Goal: Task Accomplishment & Management: Use online tool/utility

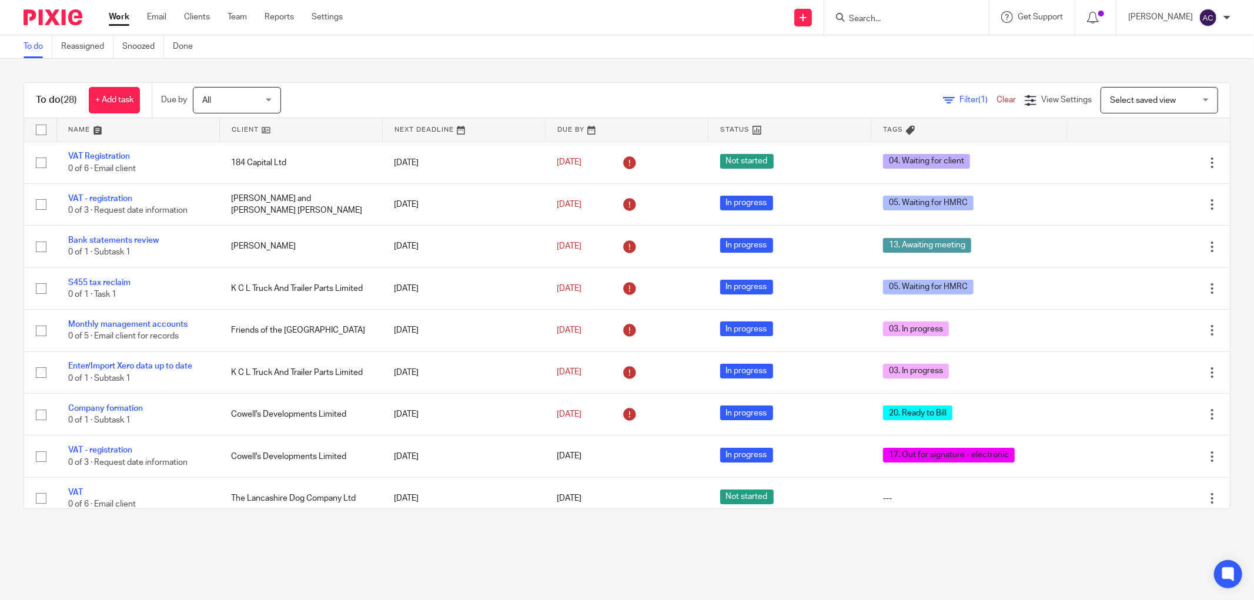
click at [885, 19] on input "Search" at bounding box center [901, 19] width 106 height 11
type input "s"
type input "22 west"
click at [903, 45] on link at bounding box center [960, 50] width 228 height 27
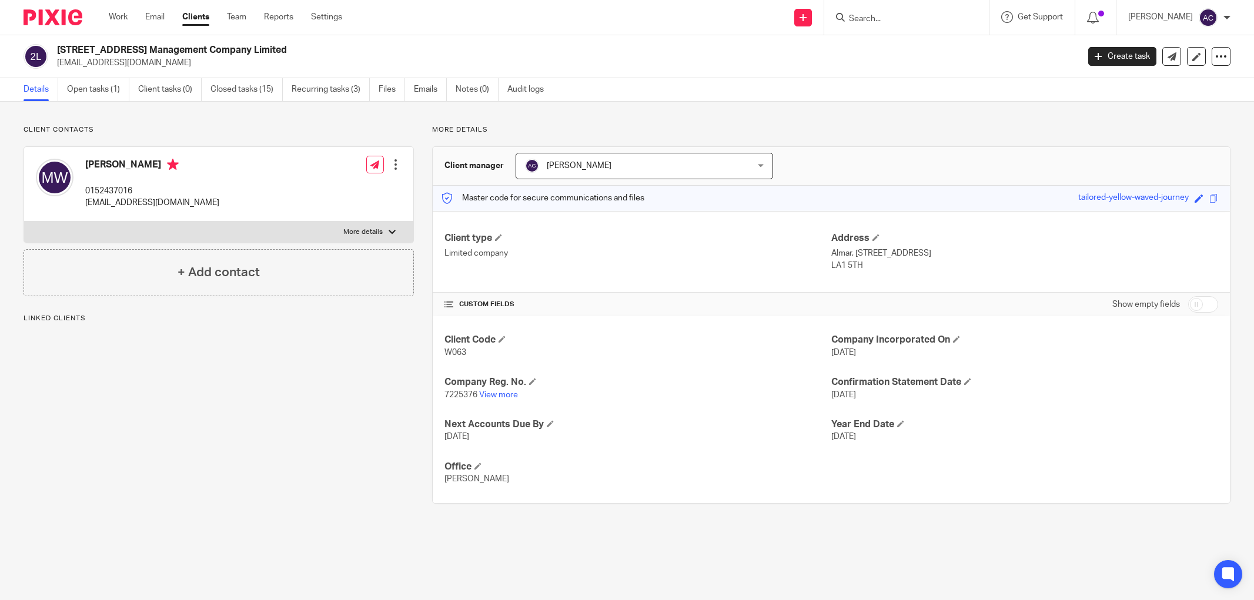
click at [108, 93] on link "Open tasks (1)" at bounding box center [98, 89] width 62 height 23
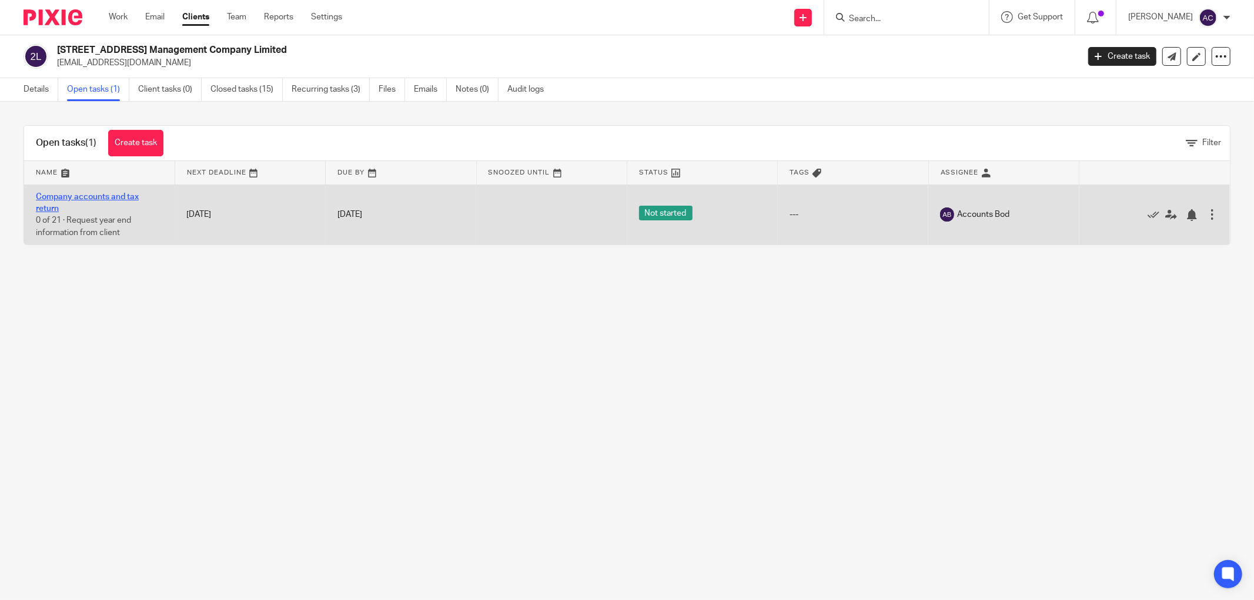
click at [101, 199] on link "Company accounts and tax return" at bounding box center [87, 203] width 103 height 20
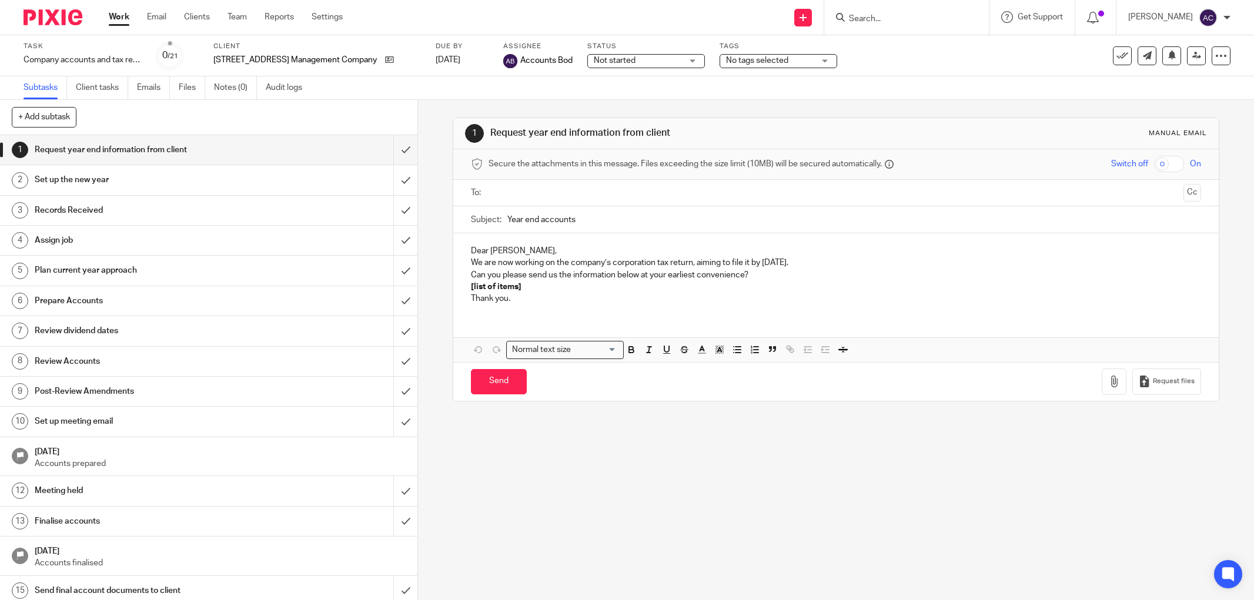
click at [755, 56] on span "No tags selected" at bounding box center [770, 61] width 88 height 12
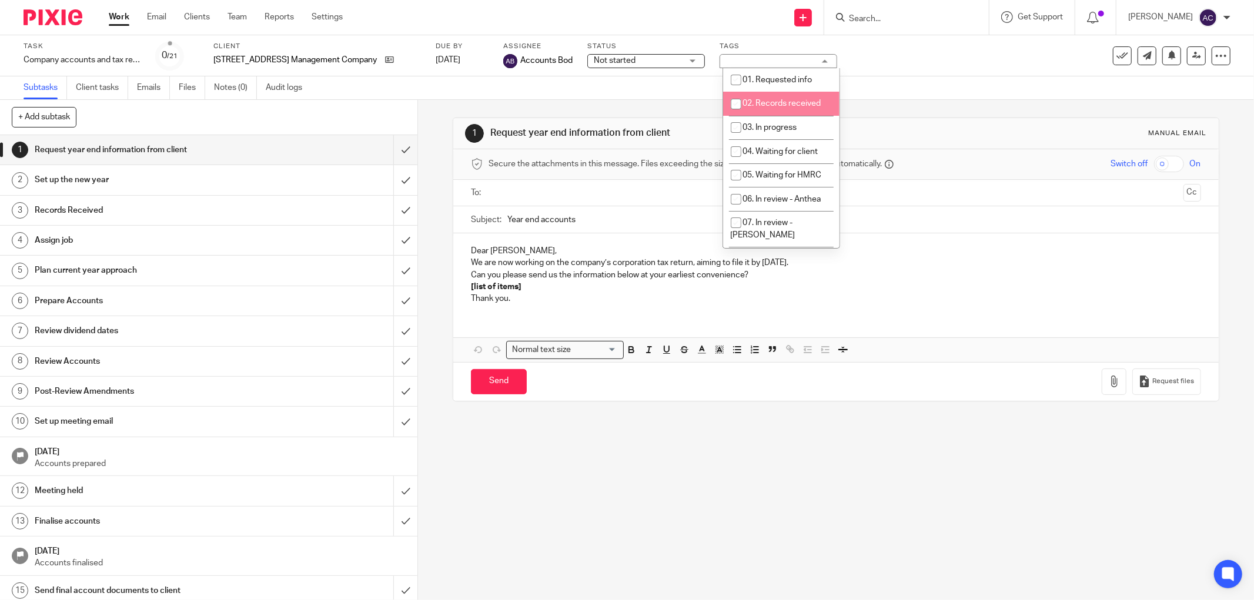
click at [783, 103] on span "02. Records received" at bounding box center [782, 103] width 78 height 8
checkbox input "true"
click at [390, 212] on input "submit" at bounding box center [208, 210] width 417 height 29
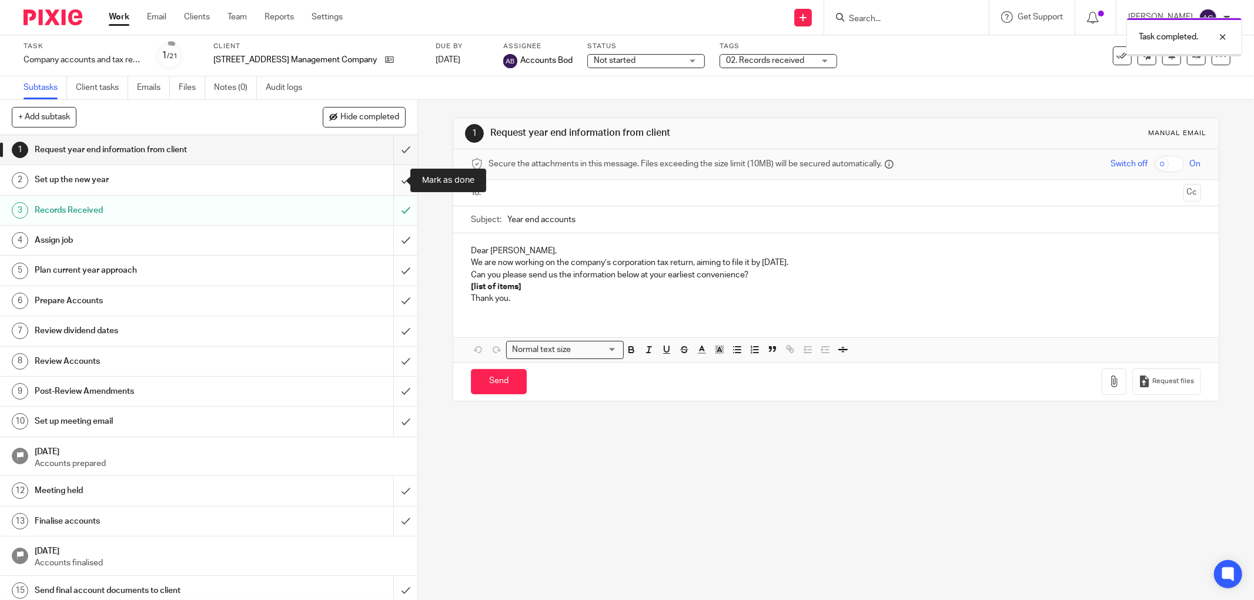
click at [390, 181] on input "submit" at bounding box center [208, 179] width 417 height 29
click at [860, 12] on form at bounding box center [910, 17] width 125 height 15
click at [867, 20] on input "Search" at bounding box center [901, 19] width 106 height 11
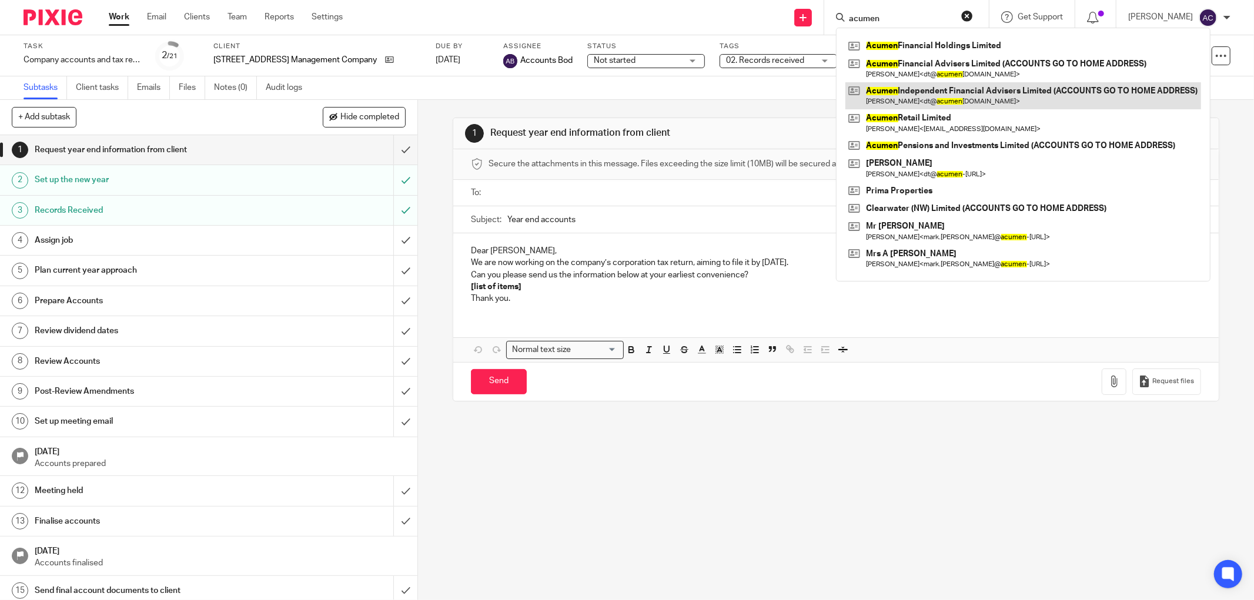
type input "acumen"
click at [963, 95] on link at bounding box center [1024, 95] width 356 height 27
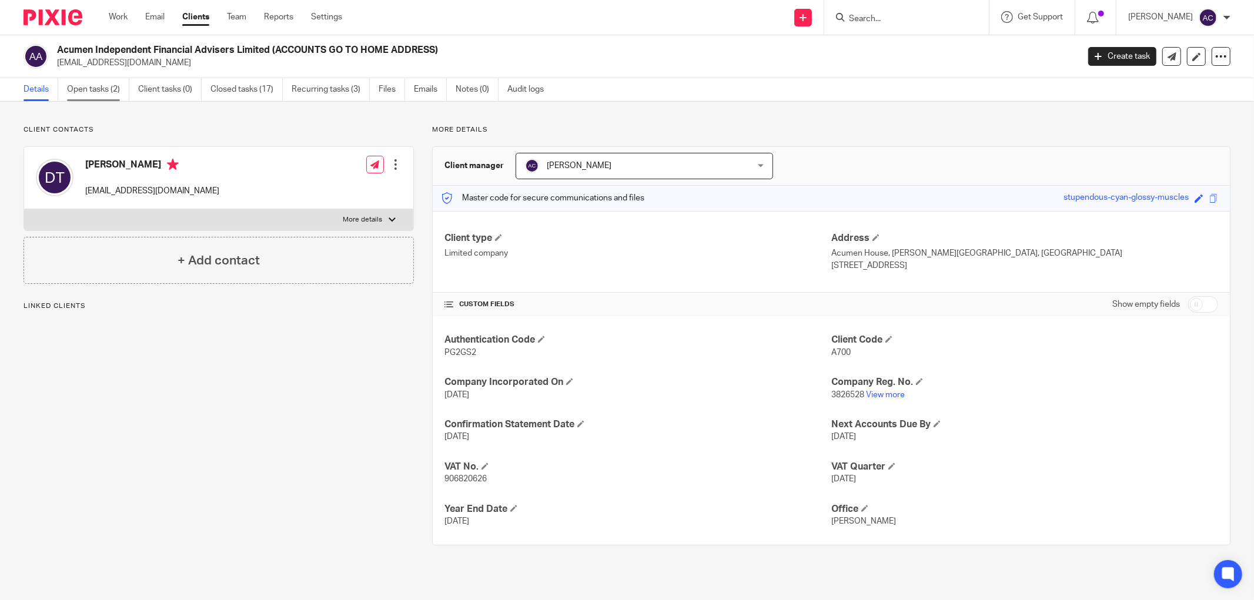
click at [88, 86] on link "Open tasks (2)" at bounding box center [98, 89] width 62 height 23
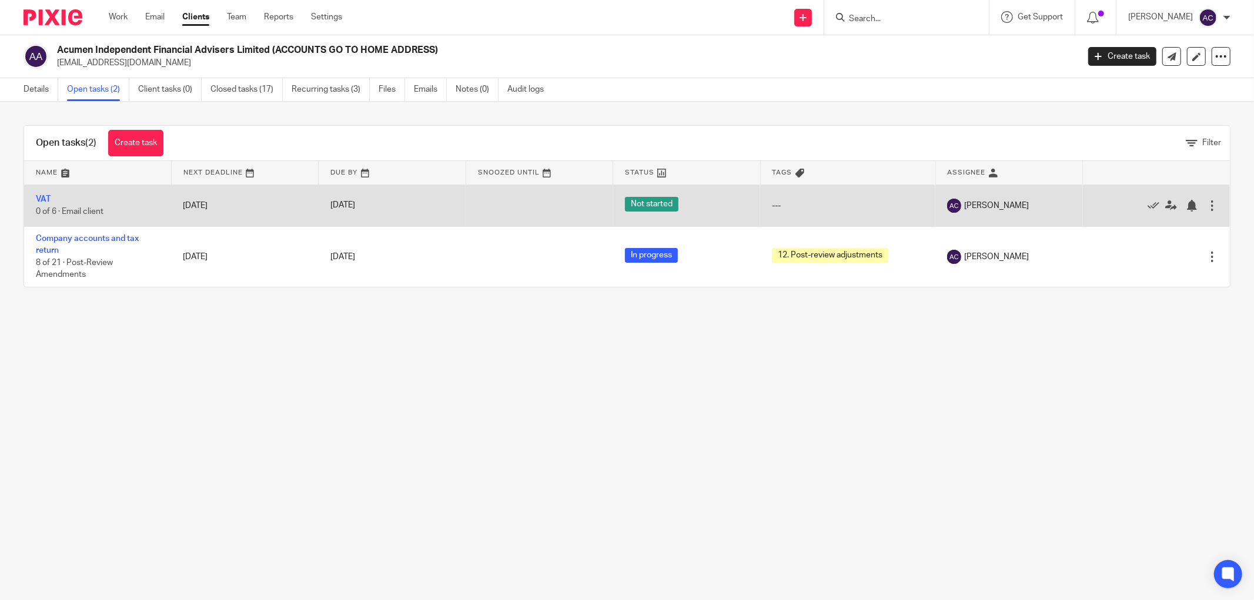
drag, startPoint x: 41, startPoint y: 198, endPoint x: 71, endPoint y: 196, distance: 29.5
click at [42, 198] on link "VAT" at bounding box center [43, 199] width 15 height 8
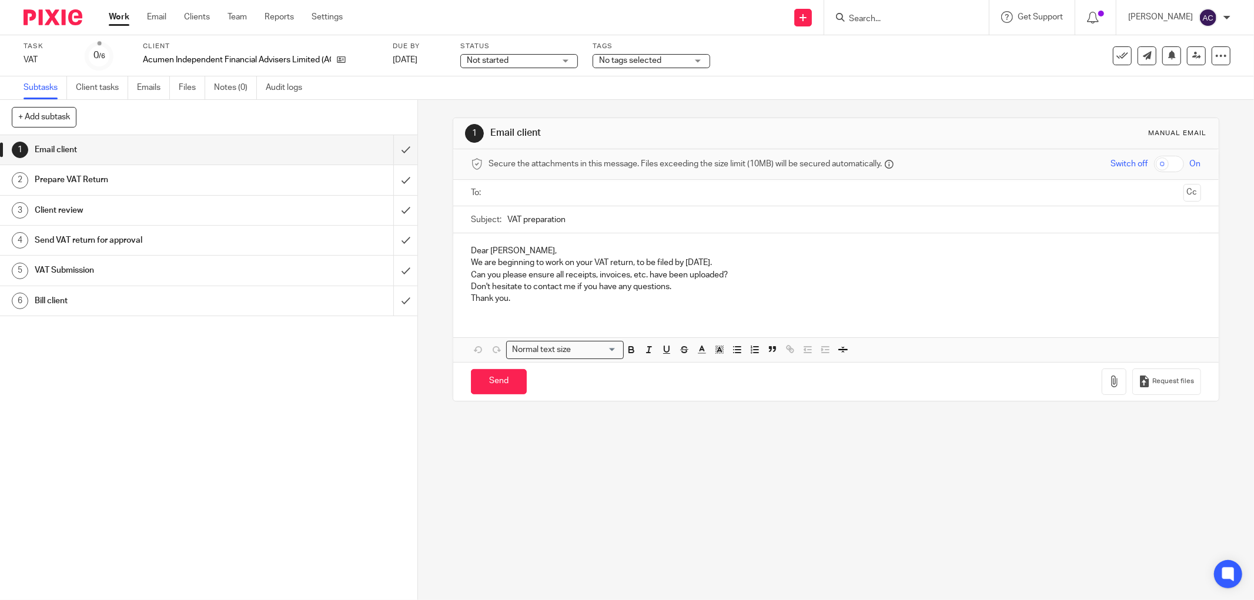
click at [649, 58] on span "No tags selected" at bounding box center [630, 60] width 62 height 8
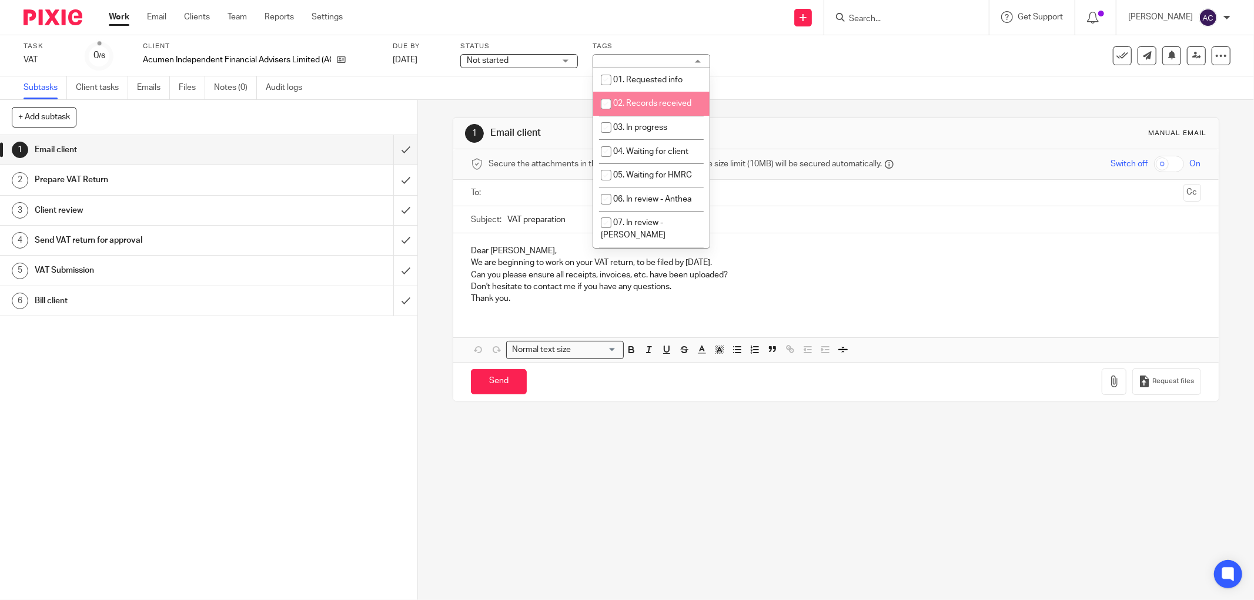
click at [620, 102] on span "02. Records received" at bounding box center [652, 103] width 78 height 8
checkbox input "true"
